Goal: Navigation & Orientation: Find specific page/section

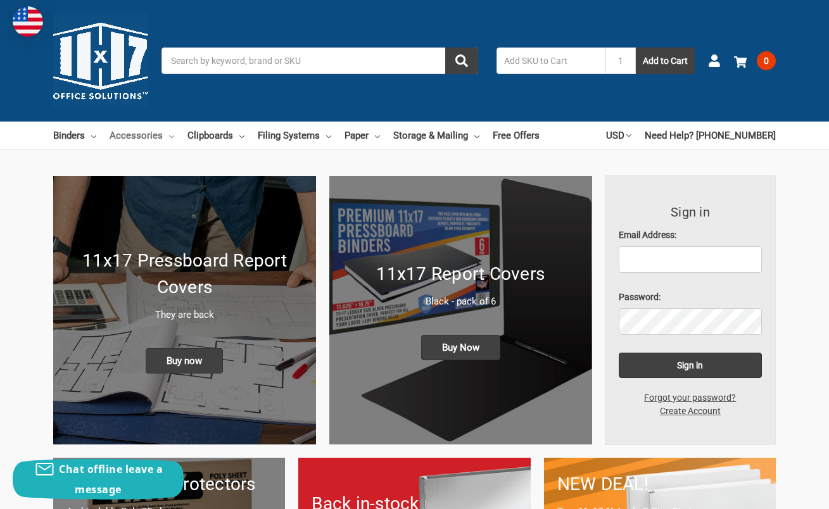
click at [142, 139] on link "Accessories" at bounding box center [142, 136] width 65 height 28
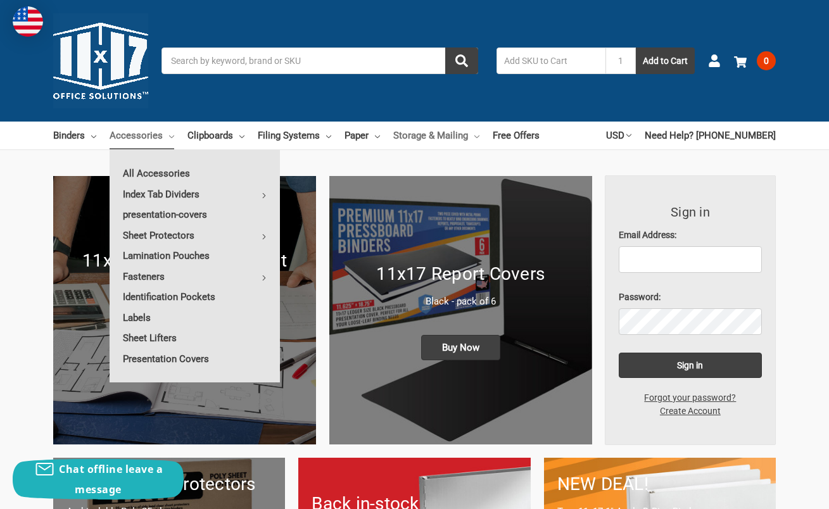
click at [471, 137] on link "Storage & Mailing" at bounding box center [436, 136] width 86 height 28
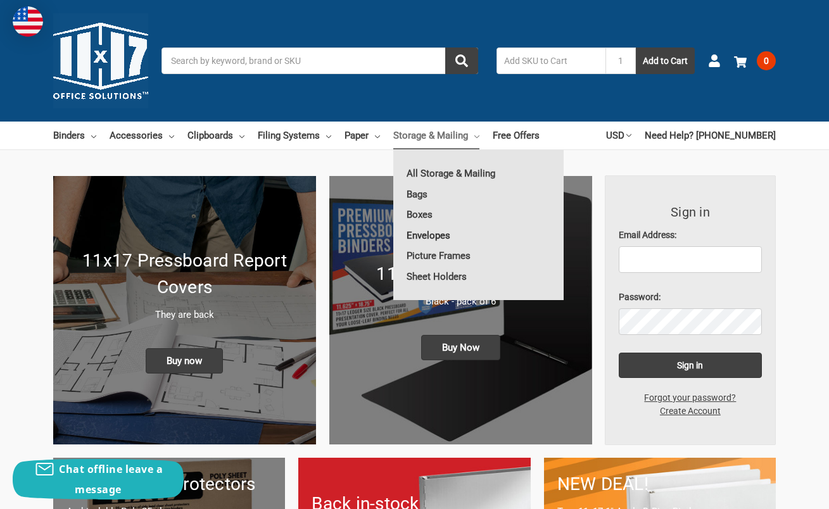
click at [438, 233] on link "Envelopes" at bounding box center [478, 236] width 170 height 20
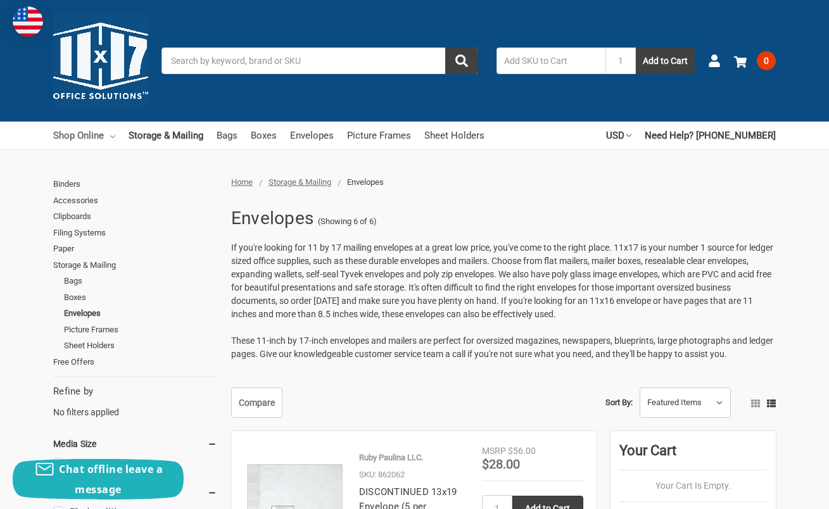
click at [96, 137] on link "Shop Online" at bounding box center [84, 136] width 62 height 28
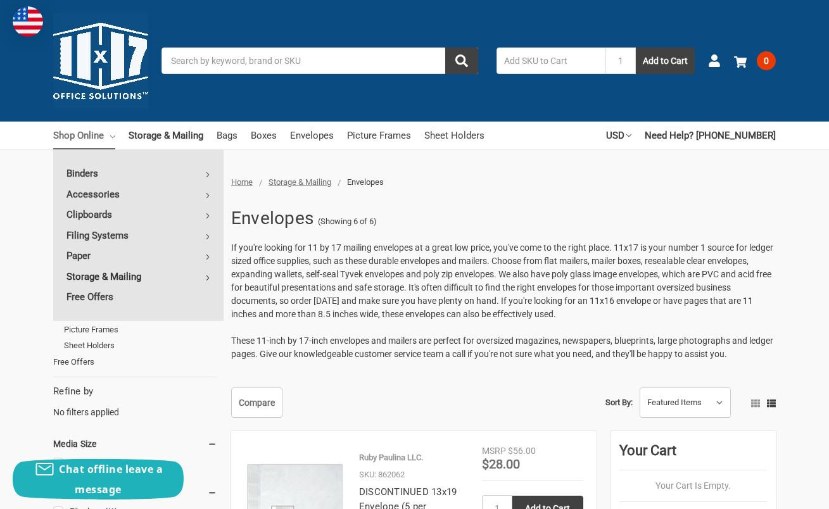
click at [139, 268] on link "Storage & Mailing" at bounding box center [138, 277] width 170 height 20
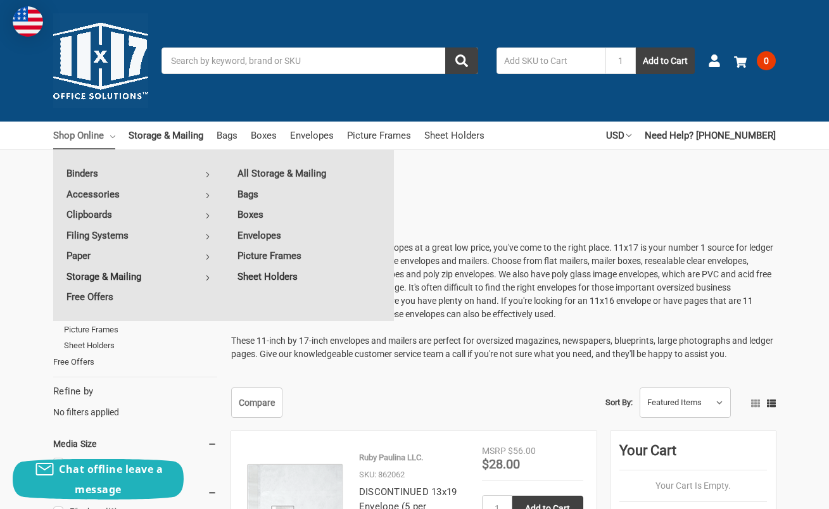
click at [258, 278] on link "Sheet Holders" at bounding box center [309, 277] width 170 height 20
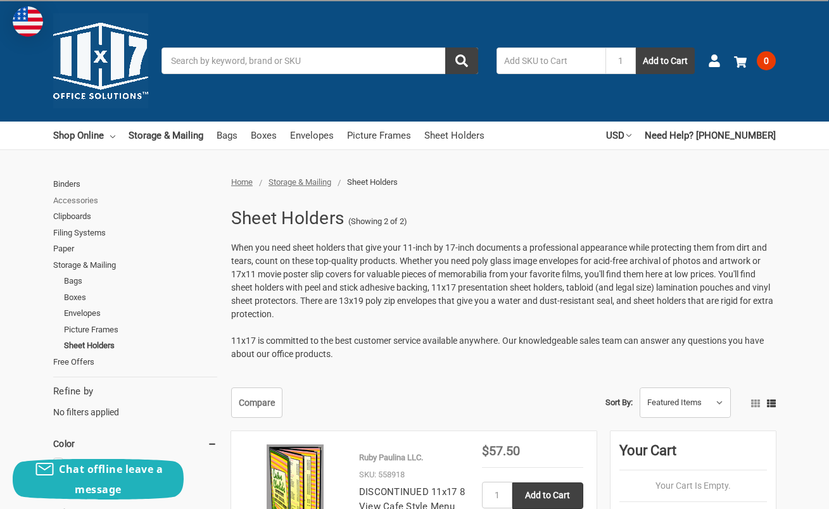
click at [70, 202] on link "Accessories" at bounding box center [135, 201] width 164 height 16
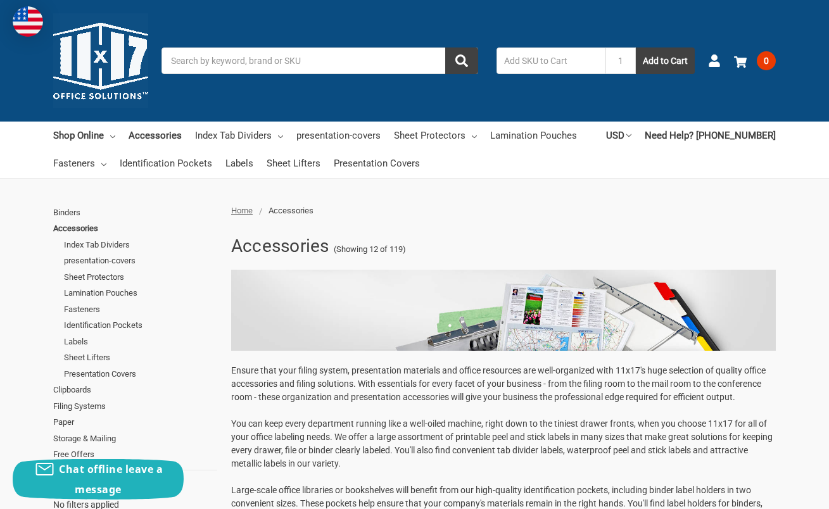
scroll to position [431, 0]
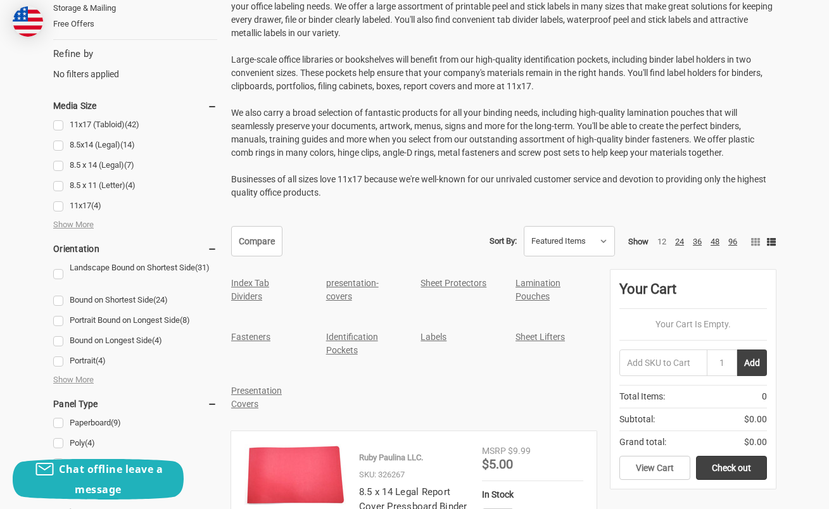
click at [343, 340] on link "Identification Pockets" at bounding box center [352, 343] width 52 height 23
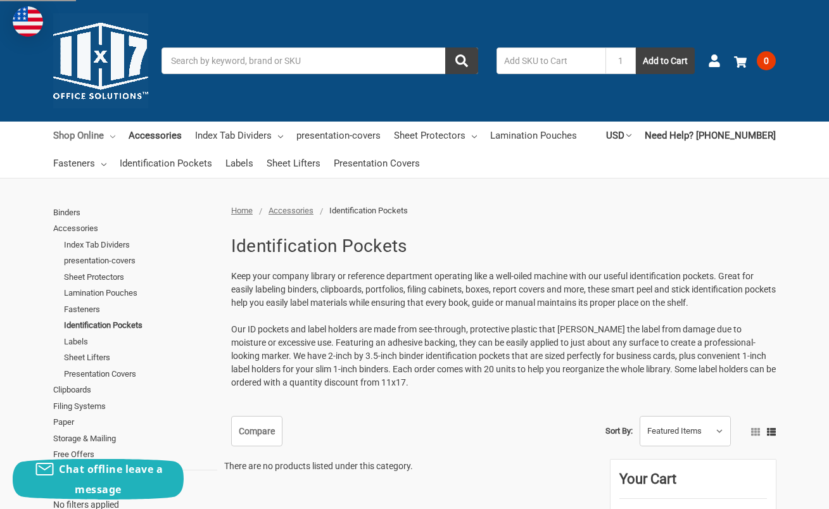
click at [90, 134] on link "Shop Online" at bounding box center [84, 136] width 62 height 28
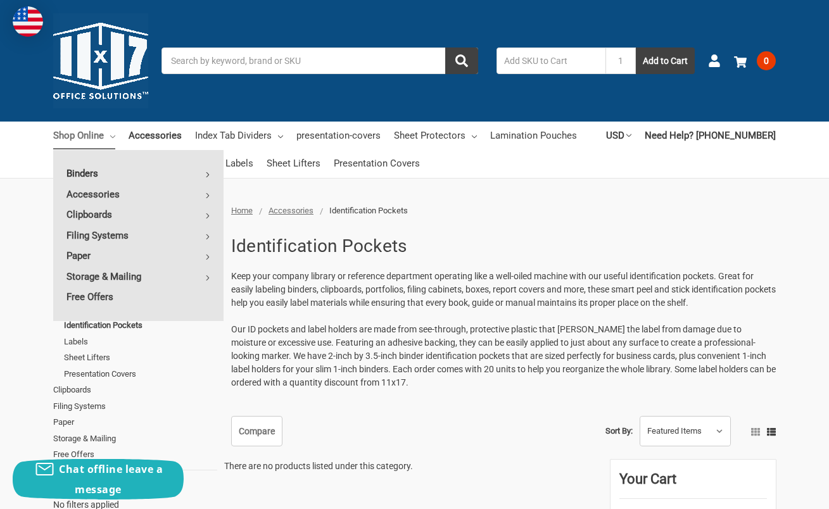
click at [99, 174] on link "Binders" at bounding box center [138, 173] width 170 height 20
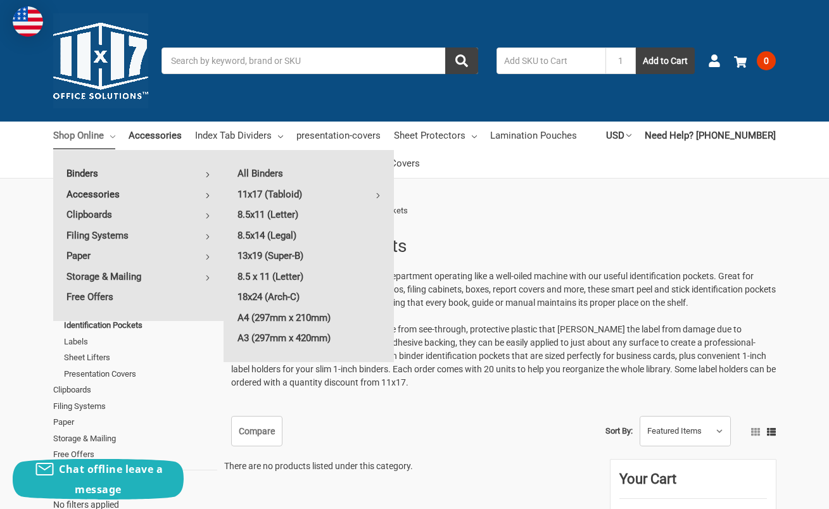
click at [79, 195] on link "Accessories" at bounding box center [138, 194] width 170 height 20
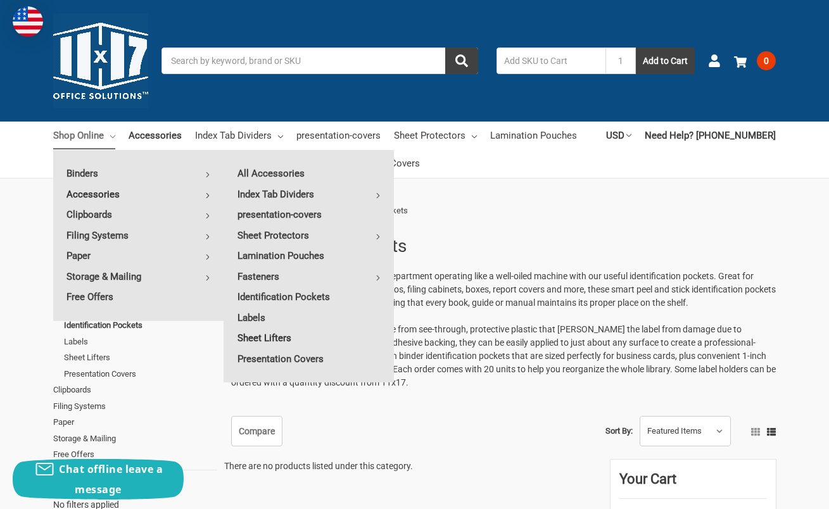
click at [283, 338] on link "Sheet Lifters" at bounding box center [309, 338] width 170 height 20
